Goal: Information Seeking & Learning: Learn about a topic

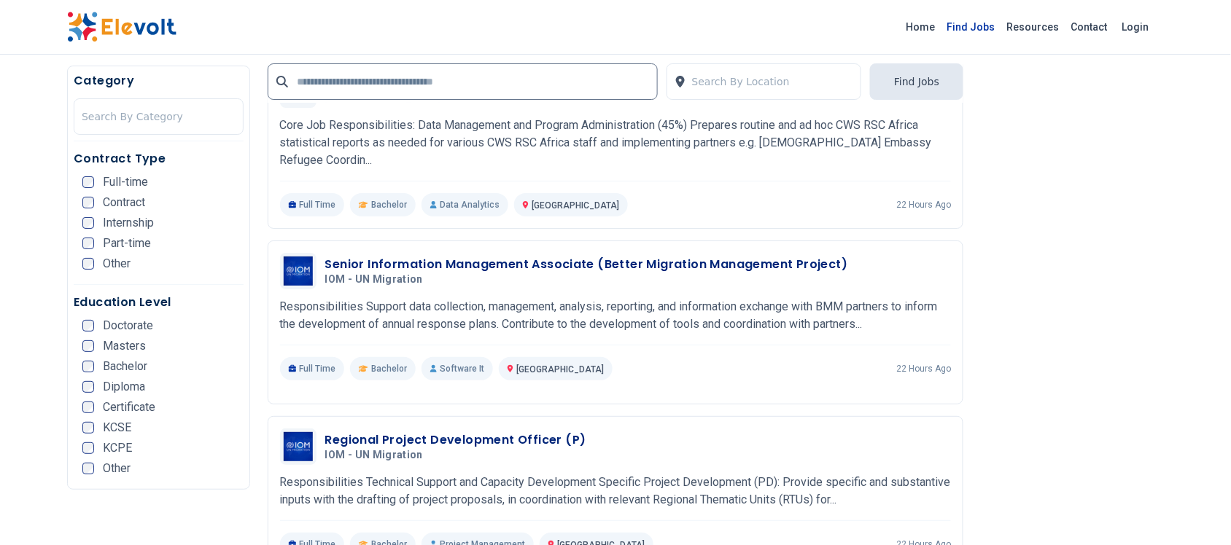
click at [984, 26] on link "Find Jobs" at bounding box center [971, 26] width 60 height 23
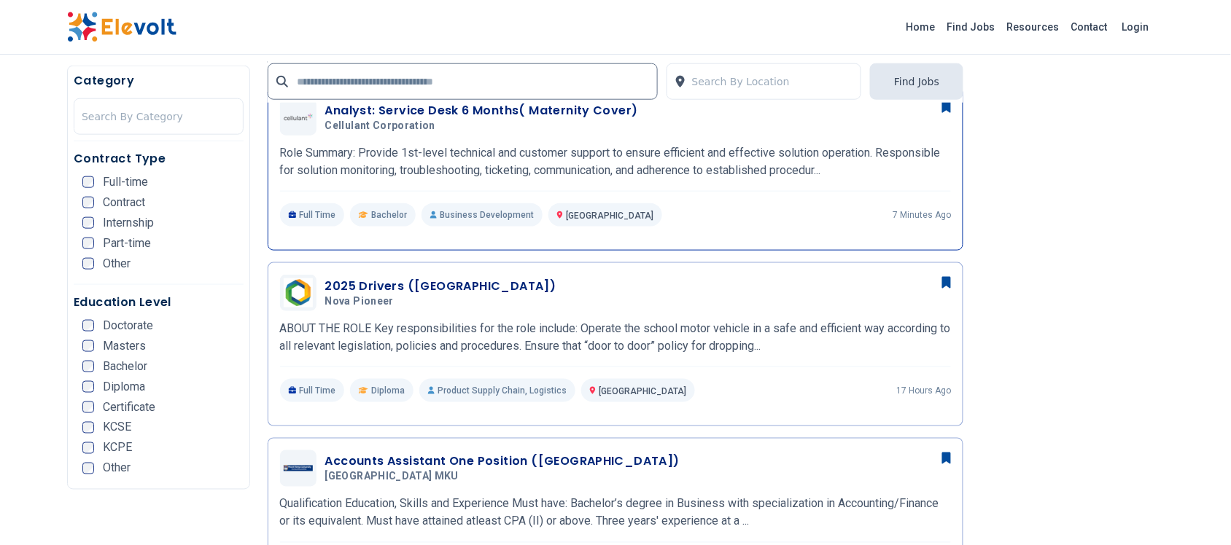
scroll to position [273, 0]
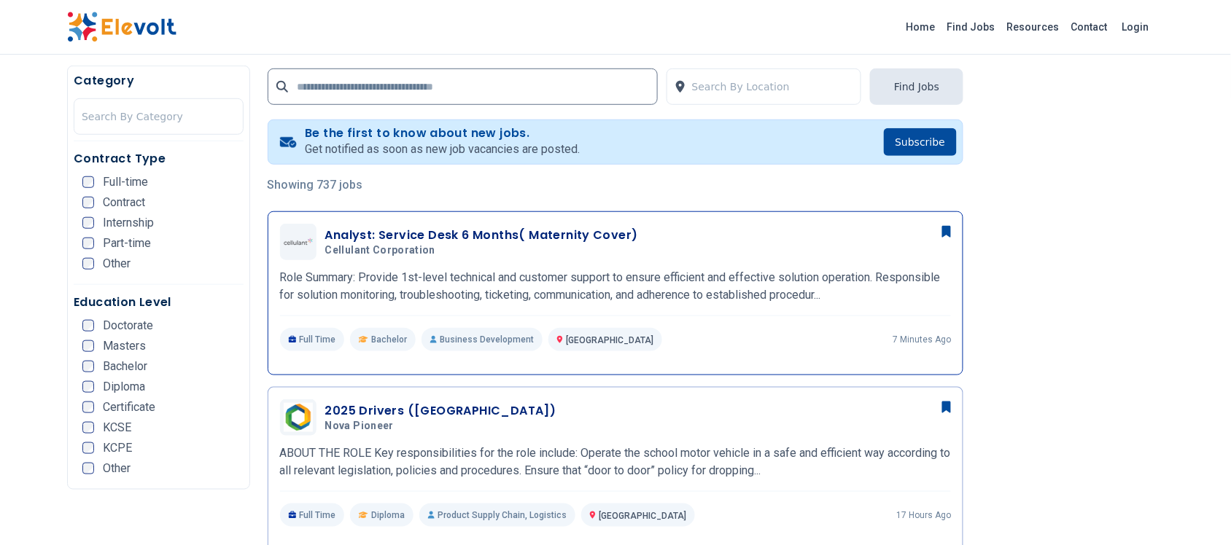
click at [413, 235] on h3 "Analyst: Service Desk 6 Months( Maternity Cover)" at bounding box center [481, 235] width 313 height 17
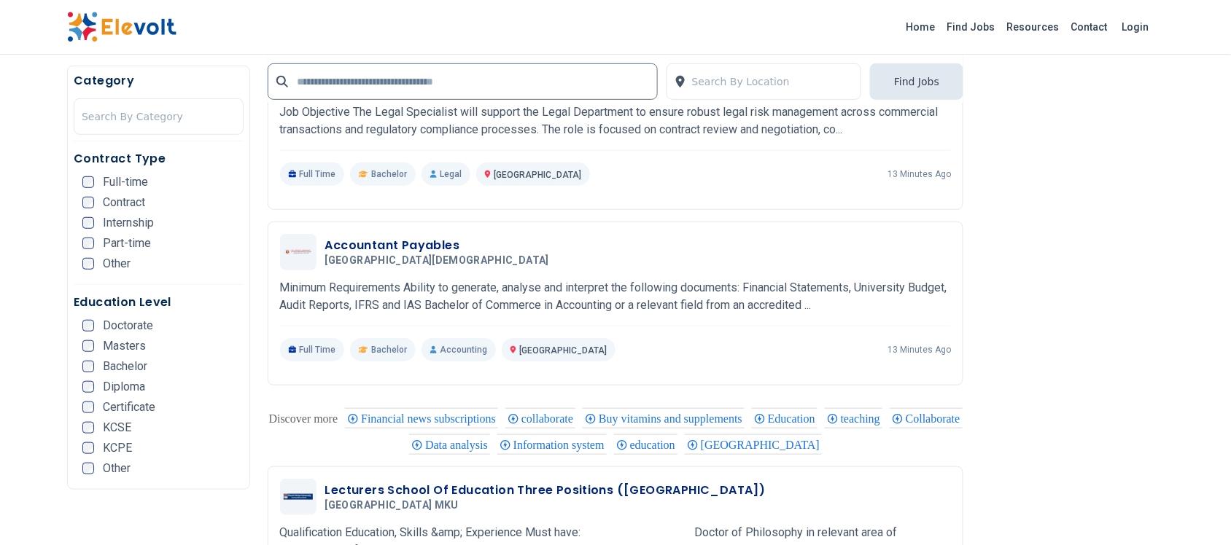
scroll to position [1640, 0]
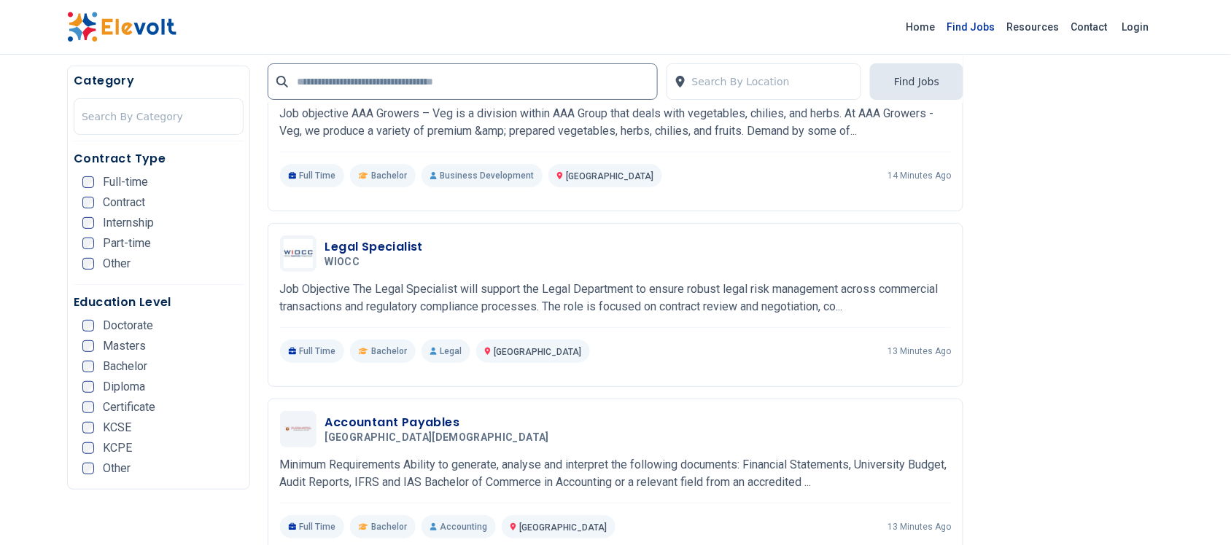
click at [975, 33] on link "Find Jobs" at bounding box center [971, 26] width 60 height 23
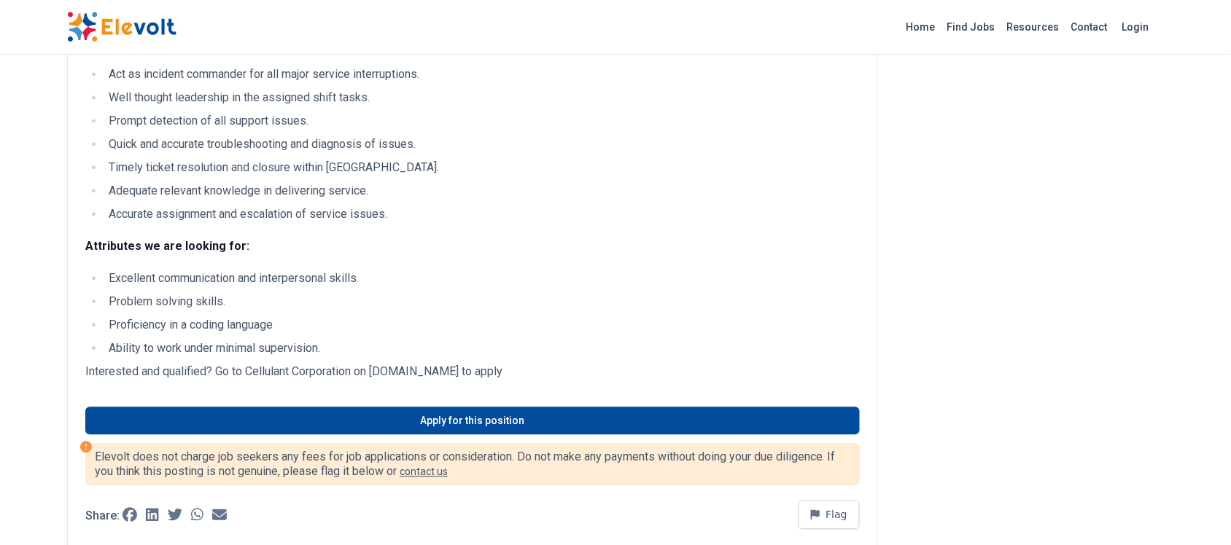
scroll to position [911, 0]
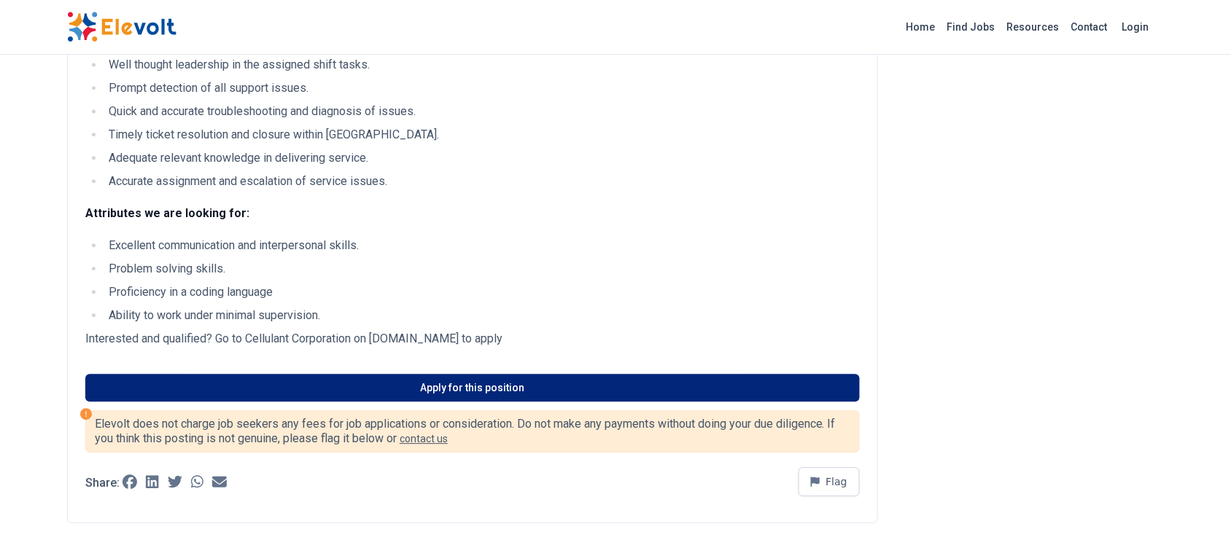
click at [450, 387] on link "Apply for this position" at bounding box center [472, 388] width 774 height 28
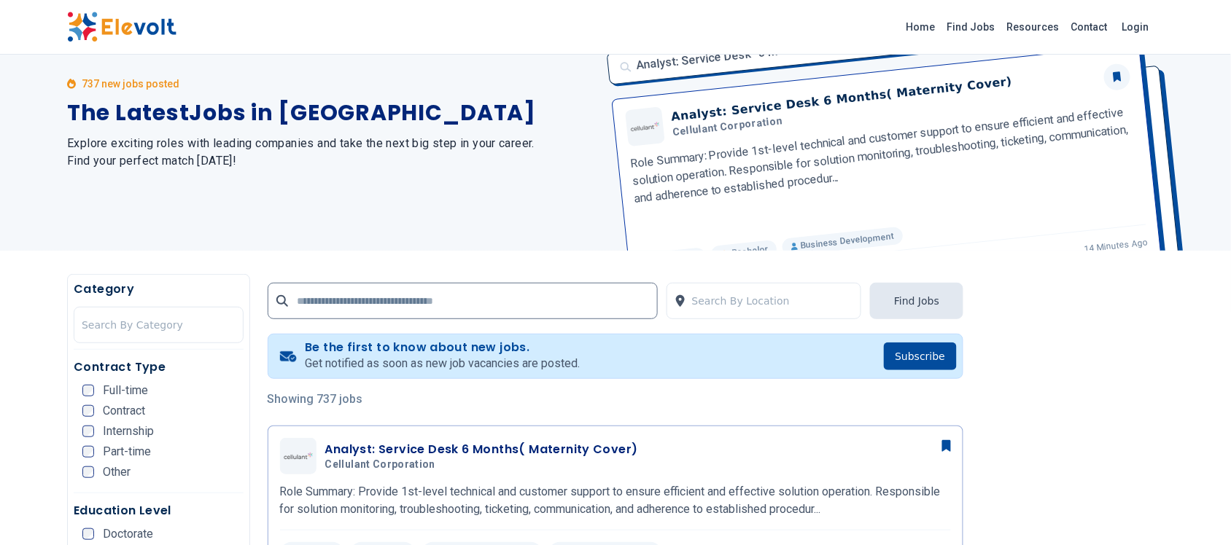
scroll to position [91, 0]
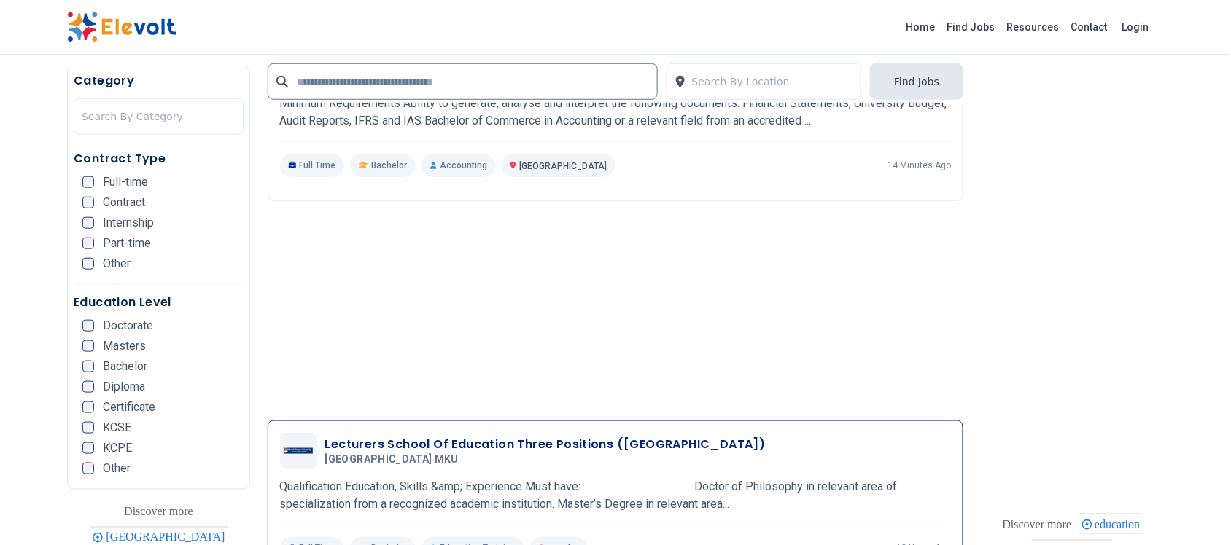
scroll to position [1823, 0]
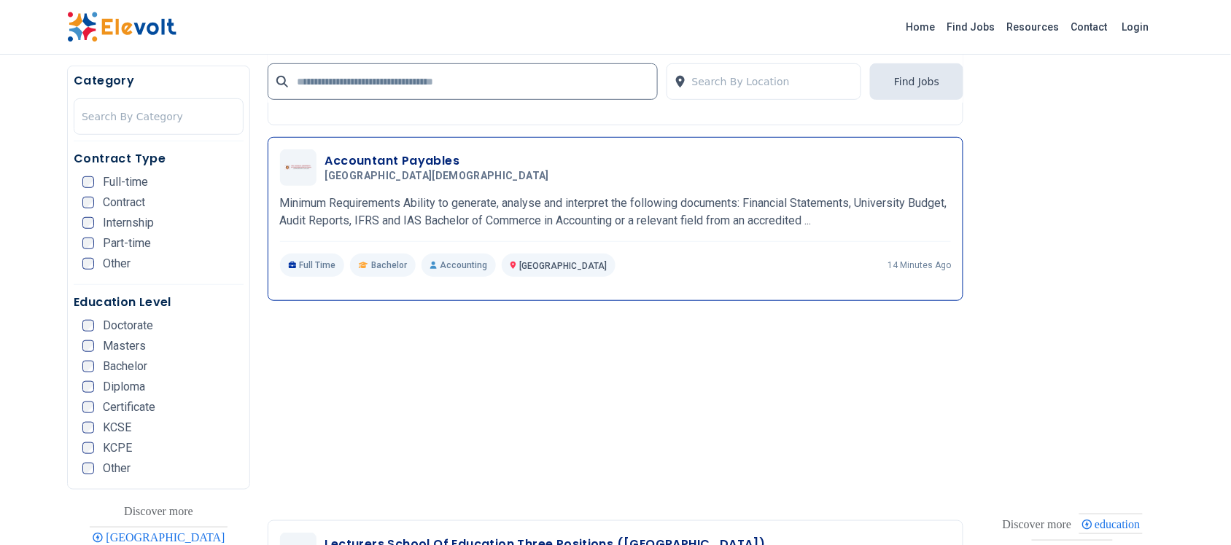
click at [352, 169] on h3 "Accountant Payables" at bounding box center [440, 160] width 230 height 17
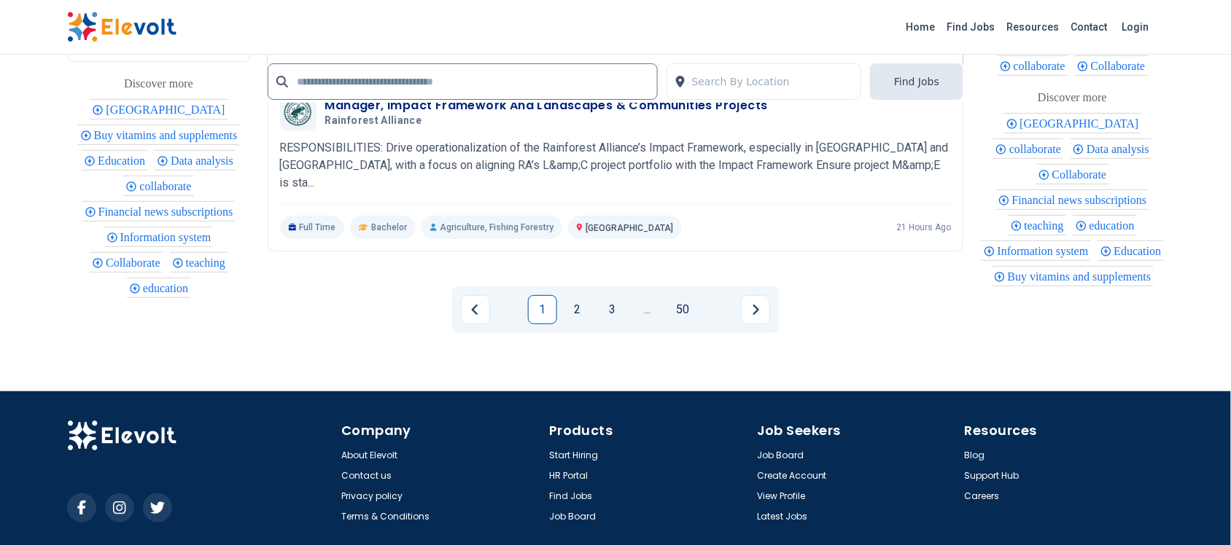
scroll to position [3340, 0]
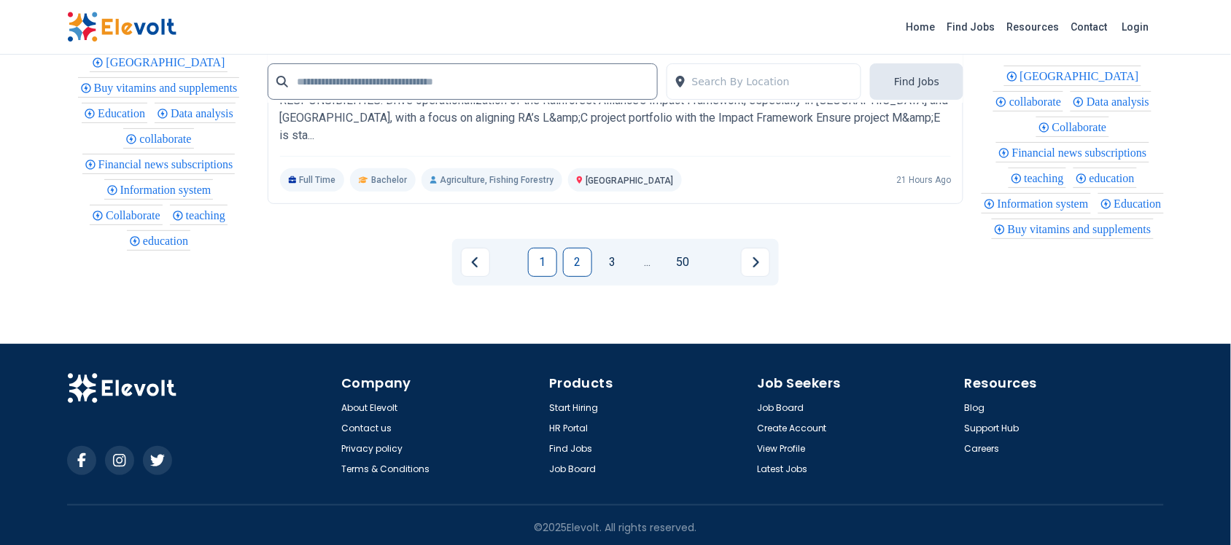
click at [580, 254] on link "2" at bounding box center [577, 262] width 29 height 29
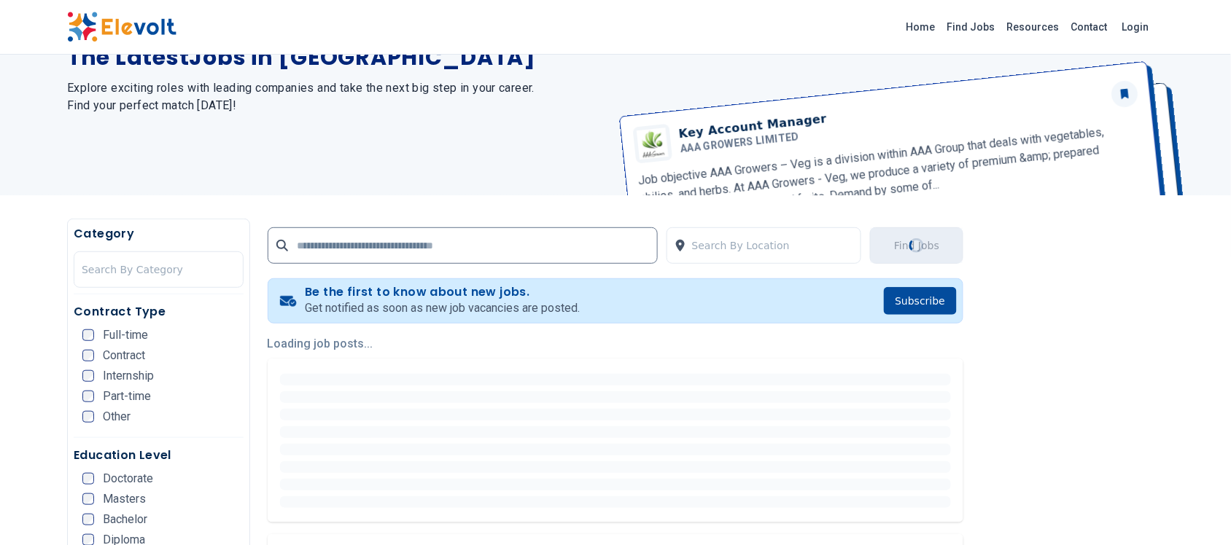
scroll to position [0, 0]
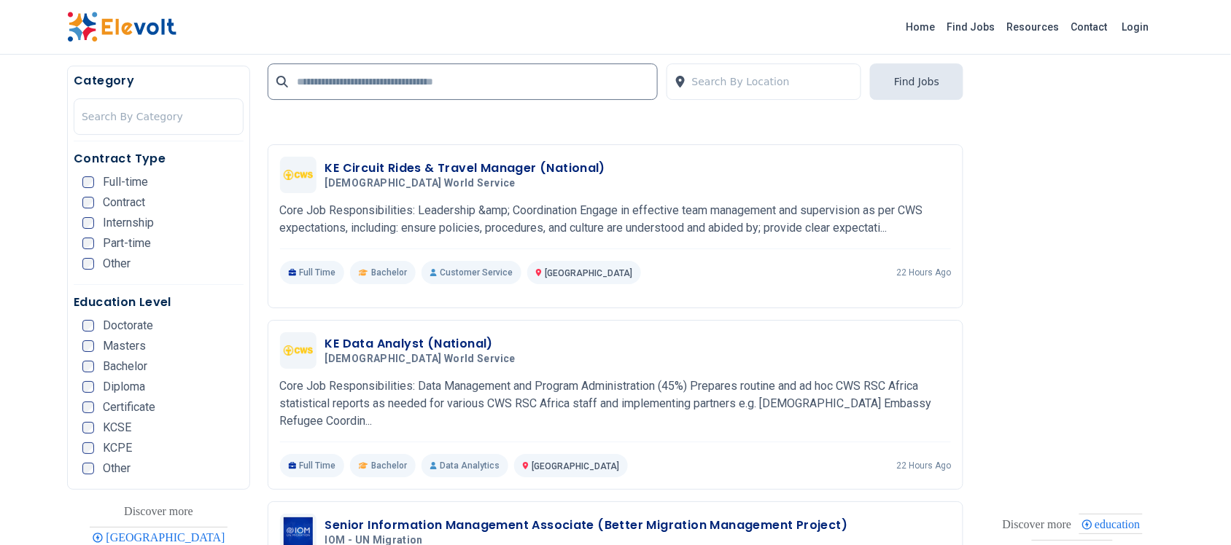
scroll to position [1367, 0]
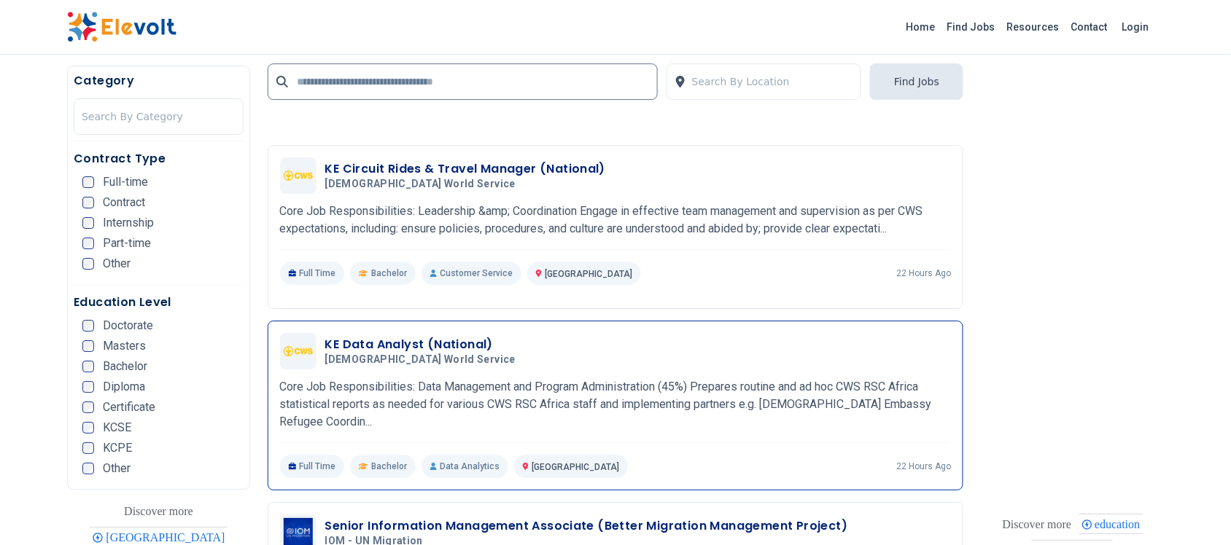
click at [363, 344] on h3 "KE Data Analyst (National)" at bounding box center [423, 344] width 196 height 17
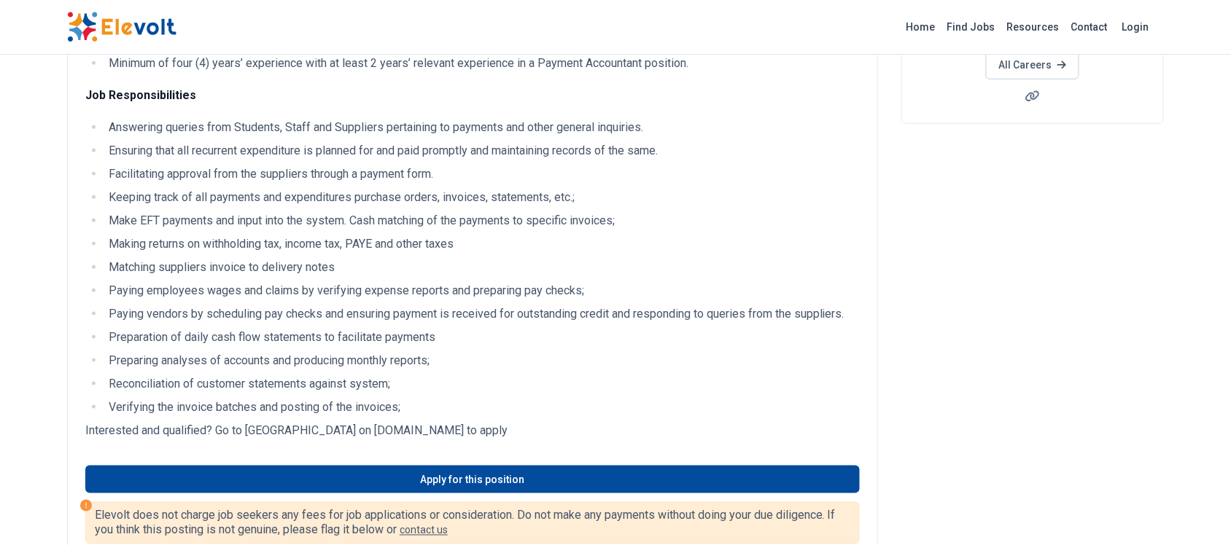
scroll to position [456, 0]
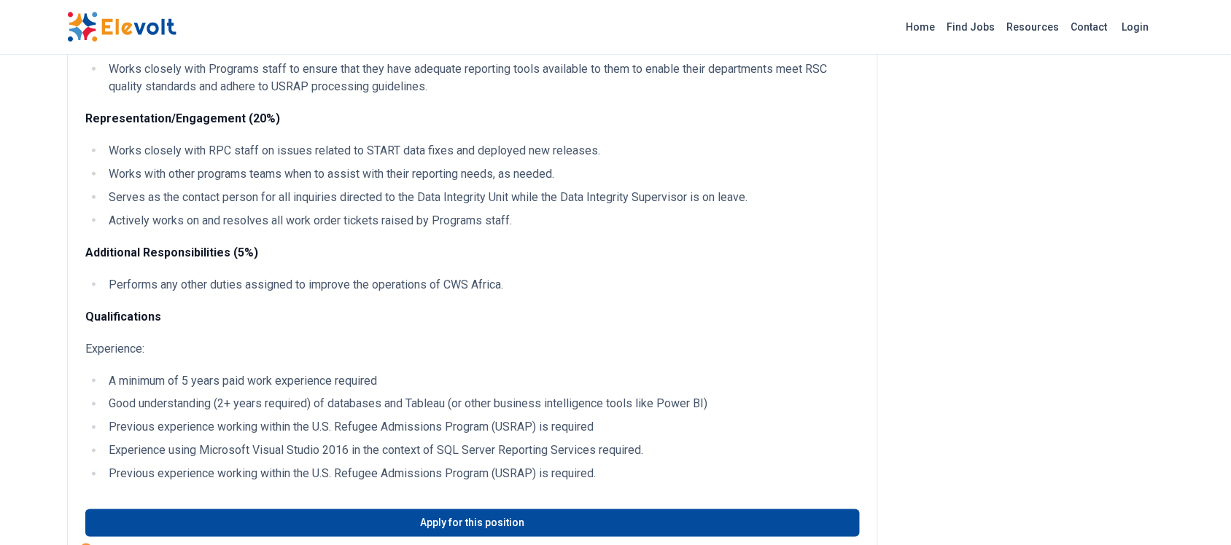
scroll to position [456, 0]
